Goal: Find specific page/section: Find specific page/section

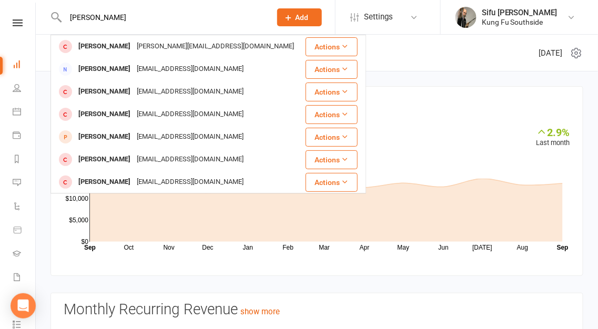
type input "[PERSON_NAME]"
click at [120, 45] on div "[PERSON_NAME]" at bounding box center [104, 46] width 58 height 15
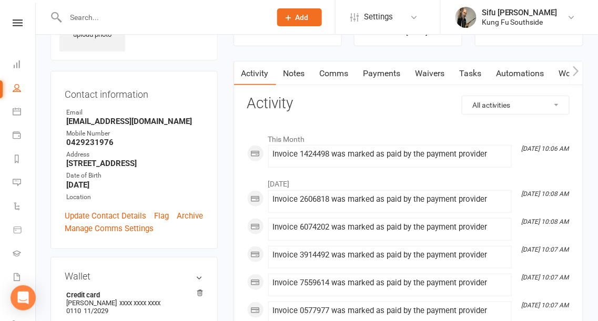
scroll to position [105, 0]
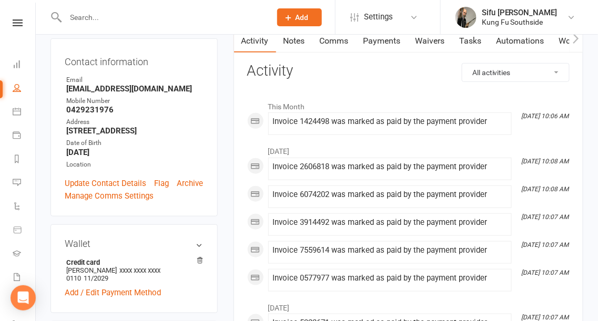
click at [381, 42] on link "Payments" at bounding box center [382, 41] width 52 height 24
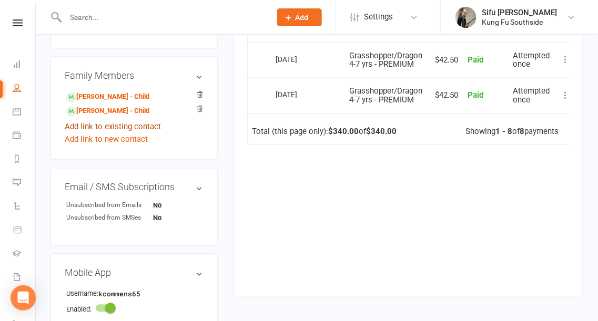
scroll to position [474, 0]
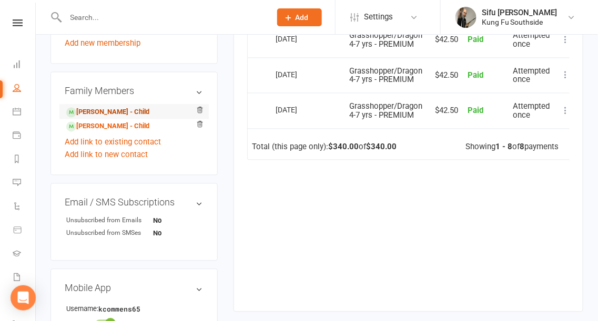
click at [102, 118] on link "[PERSON_NAME] - Child" at bounding box center [107, 112] width 83 height 11
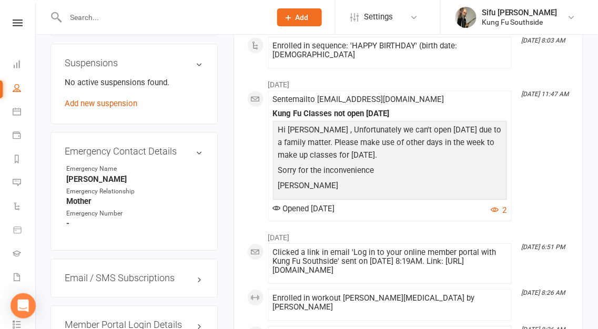
scroll to position [737, 0]
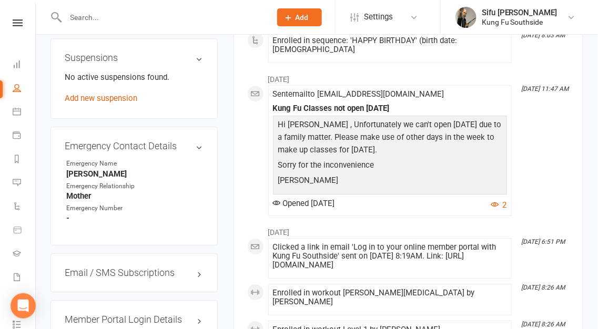
click at [198, 63] on h3 "Suspensions" at bounding box center [134, 58] width 139 height 11
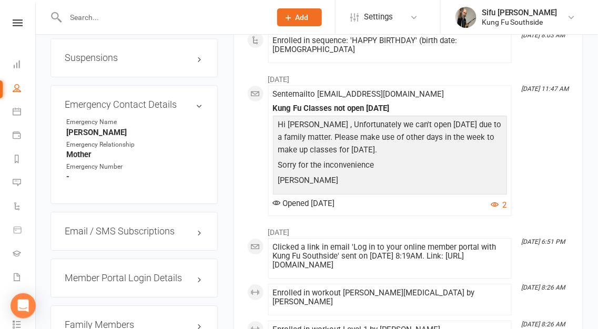
click at [197, 63] on h3 "Suspensions" at bounding box center [134, 58] width 139 height 11
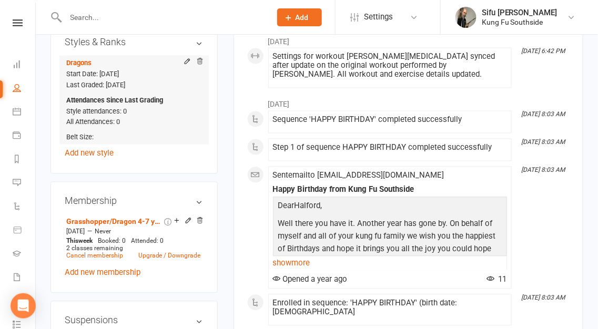
scroll to position [158, 0]
